Goal: Task Accomplishment & Management: Manage account settings

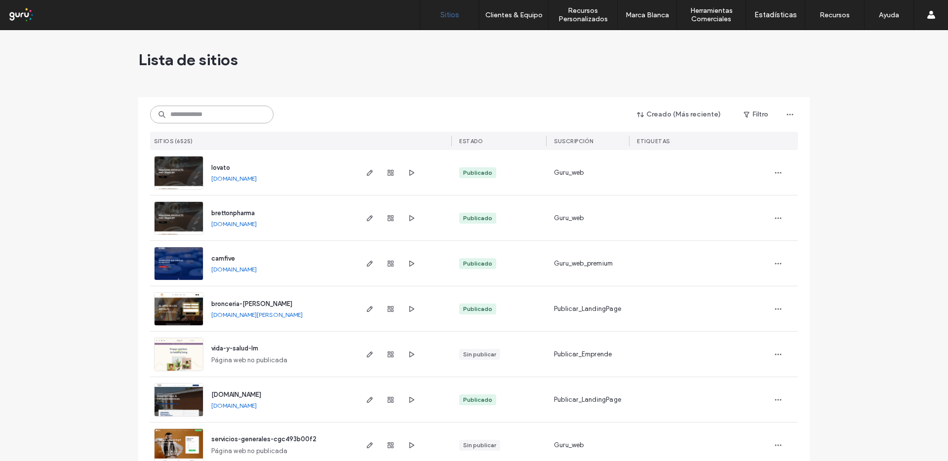
click at [244, 115] on input at bounding box center [211, 115] width 123 height 18
paste input "**********"
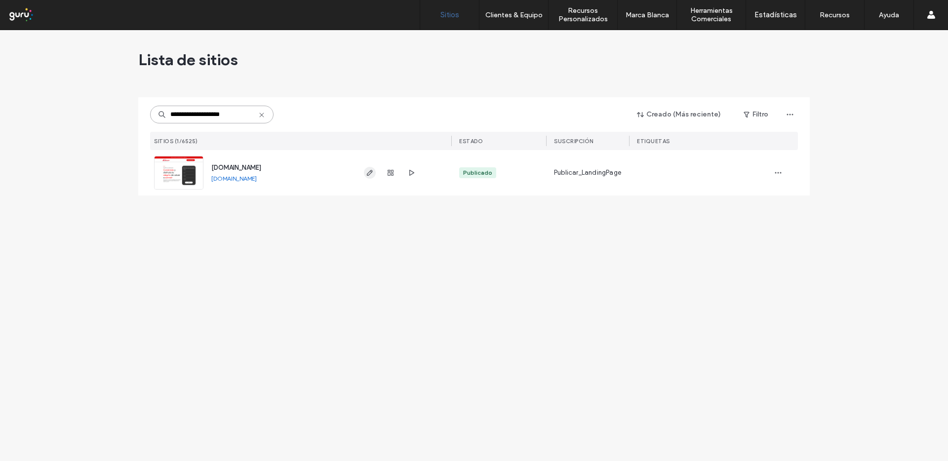
type input "**********"
click at [369, 173] on use "button" at bounding box center [370, 173] width 6 height 6
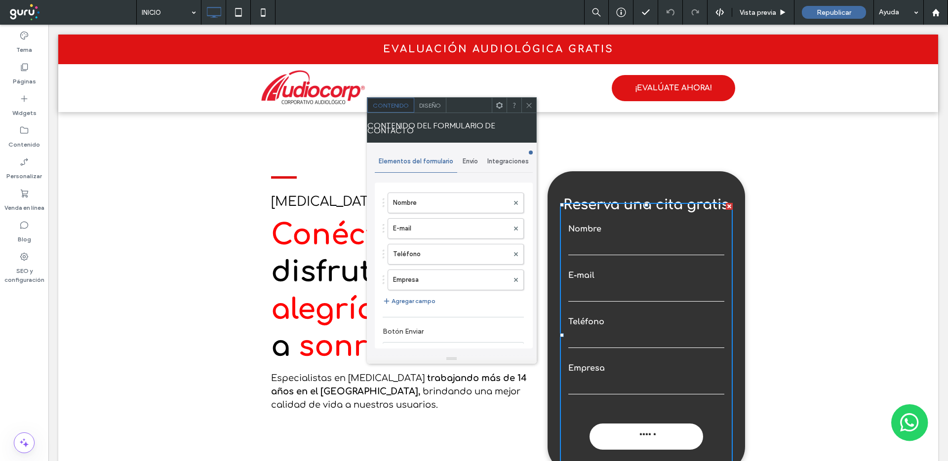
click at [496, 104] on use at bounding box center [499, 105] width 6 height 6
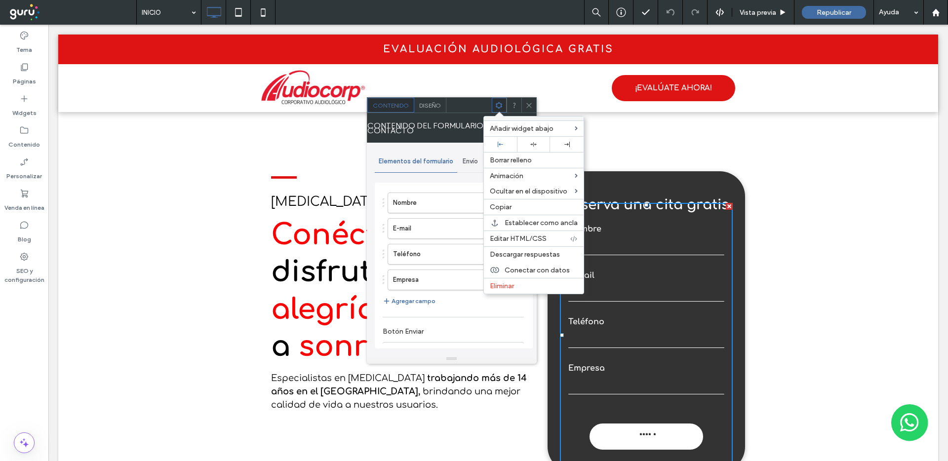
click at [440, 157] on span "Elementos del formulario" at bounding box center [416, 161] width 75 height 8
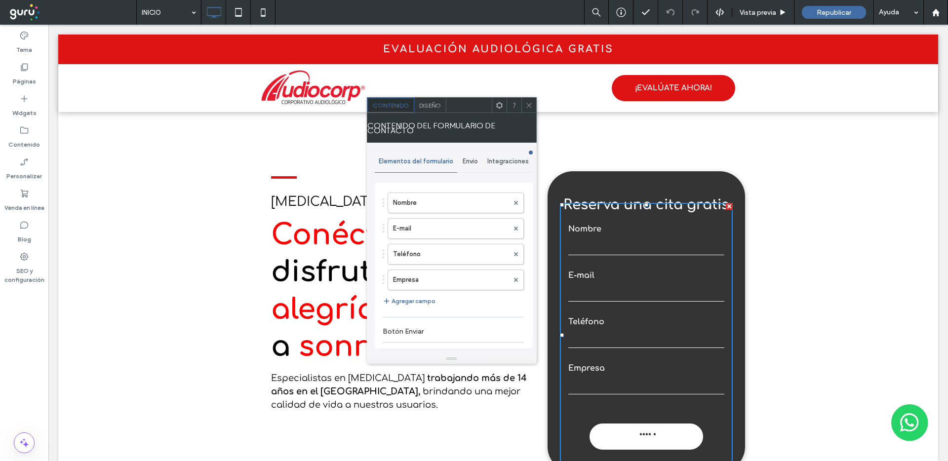
click at [464, 158] on span "Envío" at bounding box center [470, 161] width 15 height 8
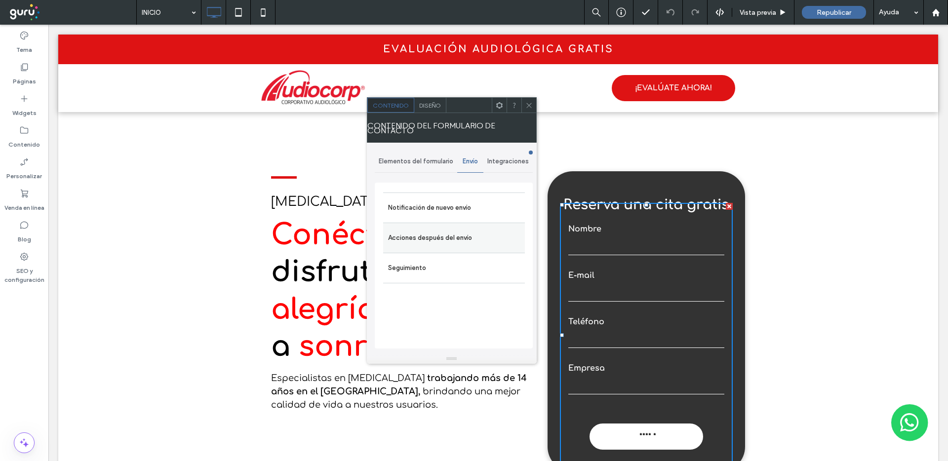
click at [427, 236] on label "Acciones después del envío" at bounding box center [454, 238] width 132 height 20
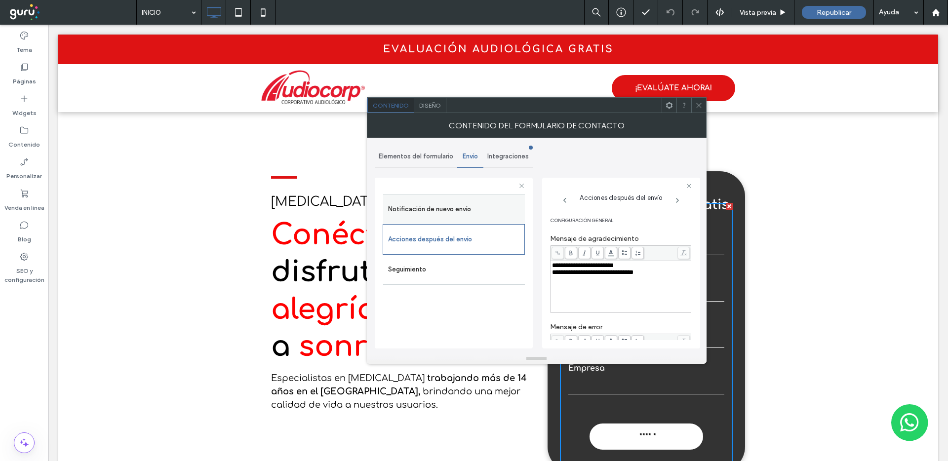
click at [426, 213] on label "Notificación de nuevo envío" at bounding box center [454, 209] width 132 height 20
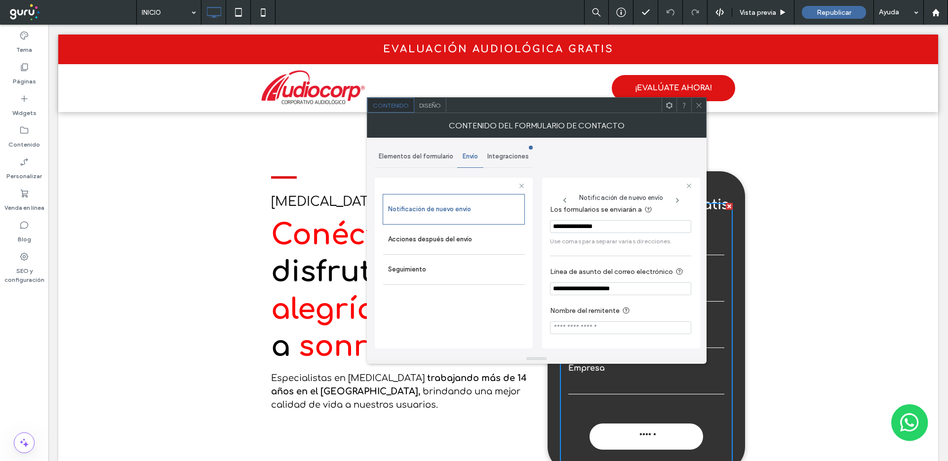
scroll to position [18, 0]
click at [698, 107] on icon at bounding box center [698, 105] width 7 height 7
